Goal: Task Accomplishment & Management: Use online tool/utility

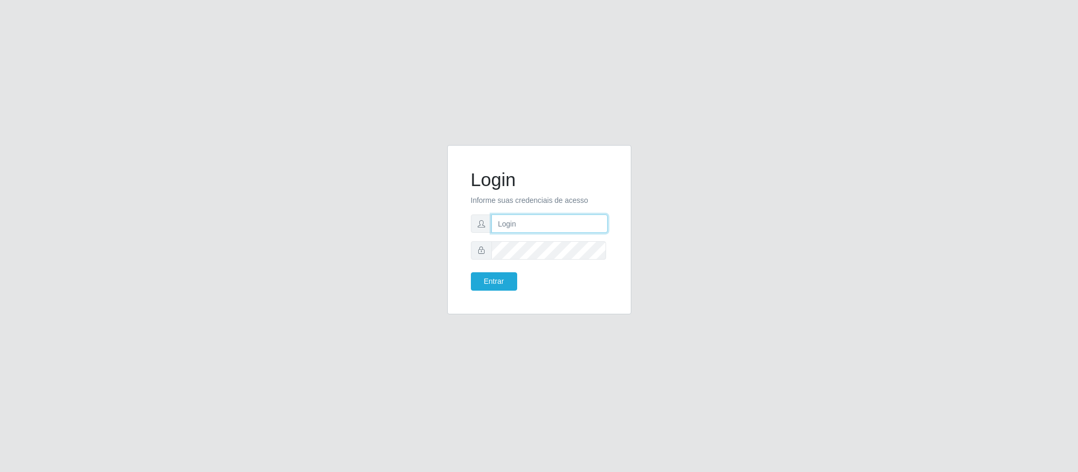
click at [520, 218] on input "text" at bounding box center [549, 224] width 116 height 18
type input "[EMAIL_ADDRESS][DOMAIN_NAME]"
click at [471, 272] on button "Entrar" at bounding box center [494, 281] width 46 height 18
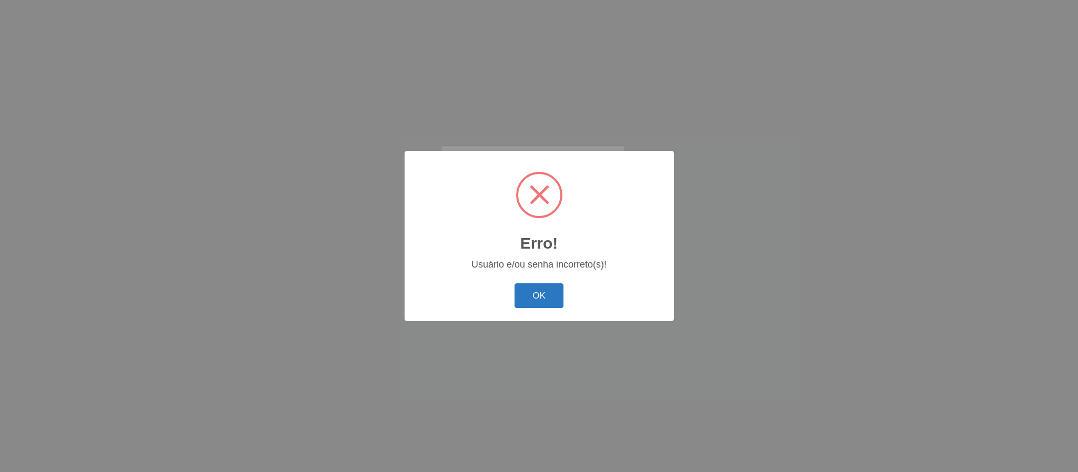
click at [550, 292] on button "OK" at bounding box center [538, 295] width 49 height 25
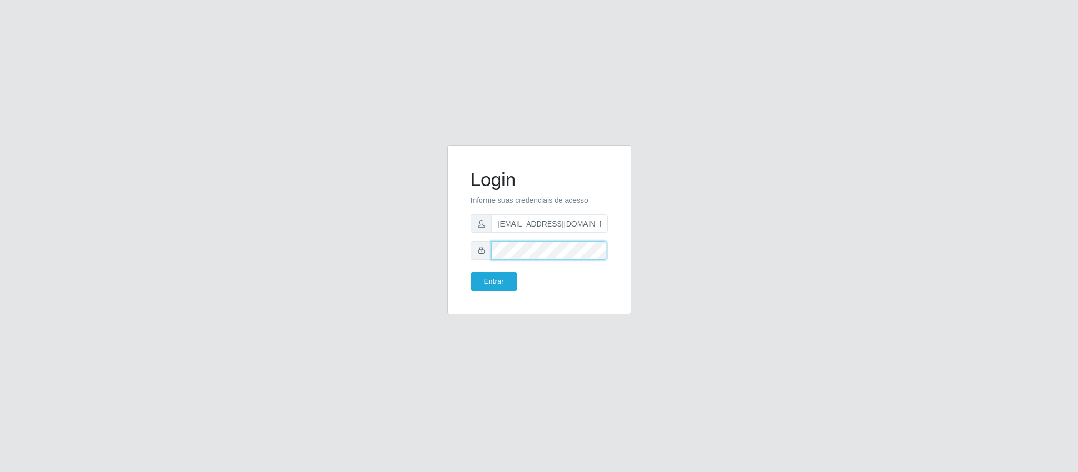
click at [490, 257] on div at bounding box center [539, 250] width 137 height 18
click at [471, 272] on button "Entrar" at bounding box center [494, 281] width 46 height 18
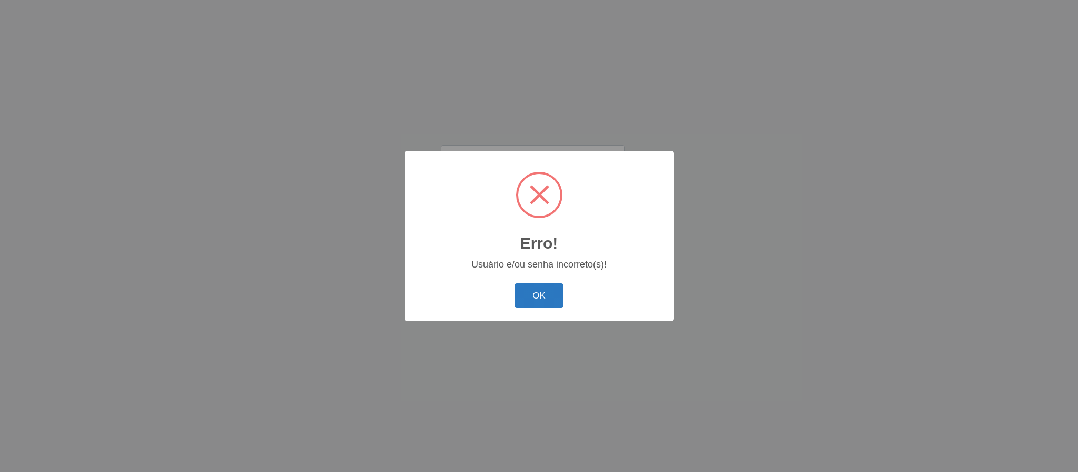
click at [550, 297] on button "OK" at bounding box center [538, 295] width 49 height 25
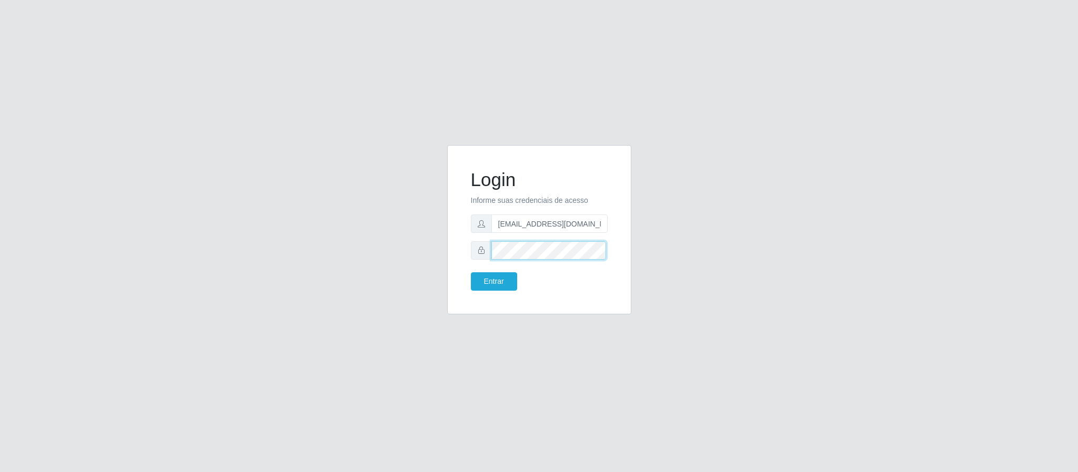
click at [444, 251] on div "Login Informe suas credenciais de acesso [EMAIL_ADDRESS][DOMAIN_NAME] Entrar" at bounding box center [539, 236] width 200 height 182
click at [471, 272] on button "Entrar" at bounding box center [494, 281] width 46 height 18
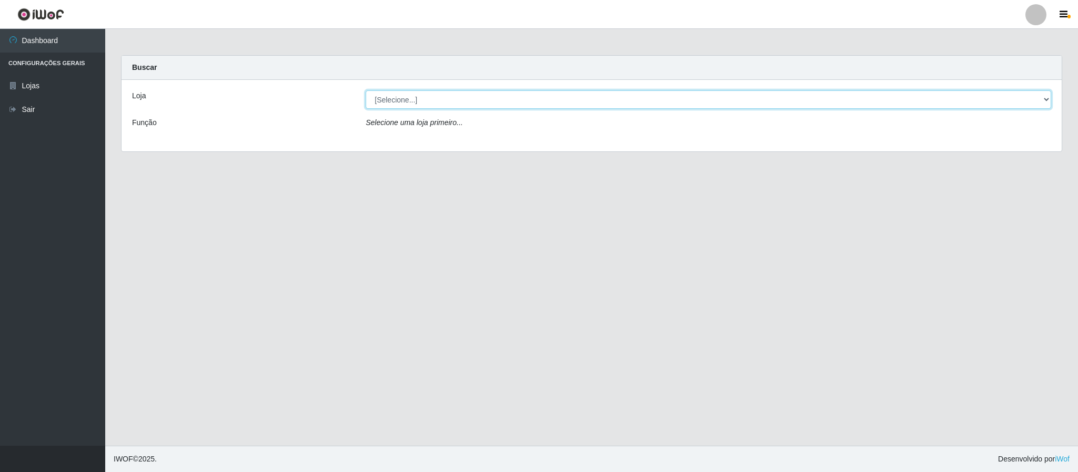
drag, startPoint x: 472, startPoint y: 99, endPoint x: 466, endPoint y: 108, distance: 10.2
click at [472, 99] on select "[Selecione...] Queiroz Atacadão - Coophab" at bounding box center [707, 99] width 685 height 18
select select "463"
click at [365, 90] on select "[Selecione...] Queiroz Atacadão - Coophab" at bounding box center [707, 99] width 685 height 18
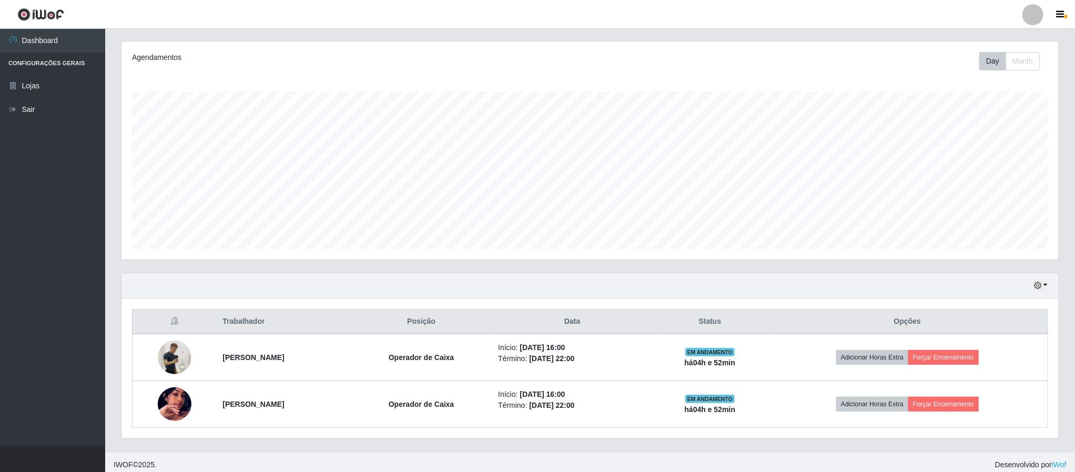
scroll to position [136, 0]
